Goal: Task Accomplishment & Management: Manage account settings

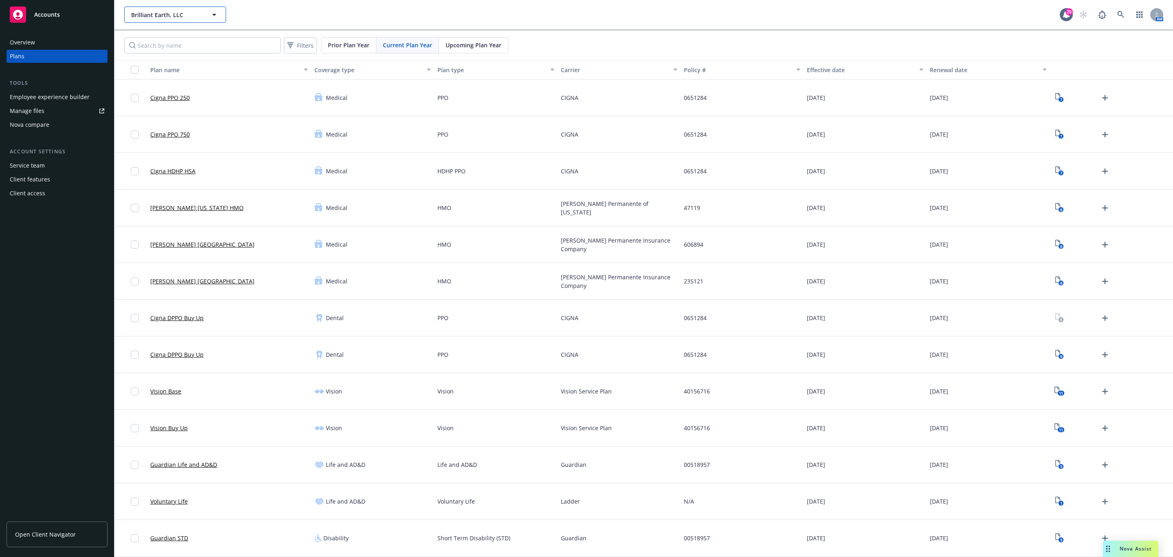
click at [153, 14] on span "Brilliant Earth, LLC" at bounding box center [166, 15] width 70 height 9
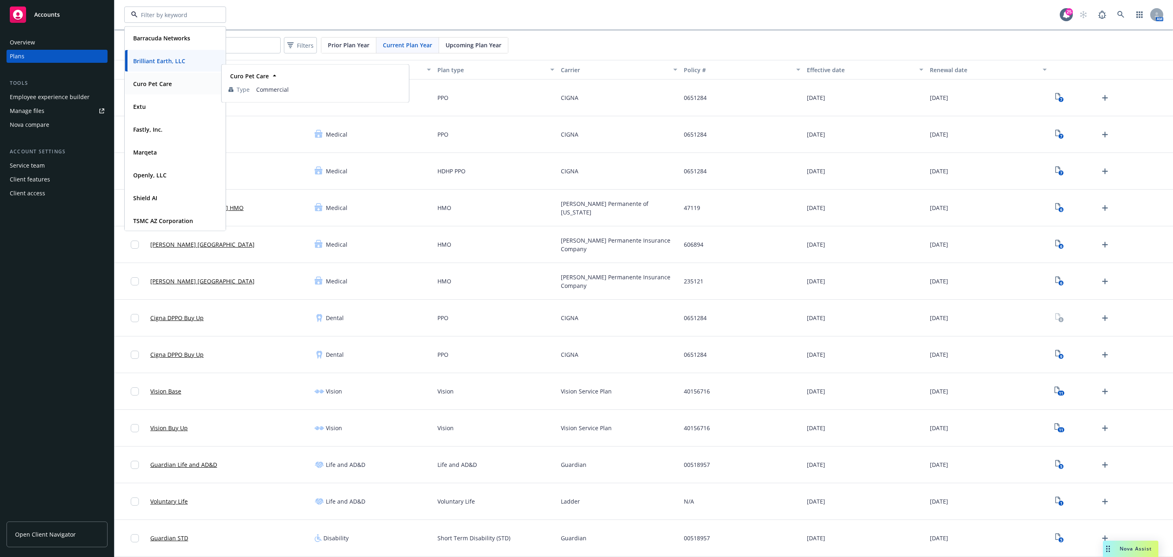
click at [176, 82] on div "Curo Pet Care" at bounding box center [175, 84] width 90 height 12
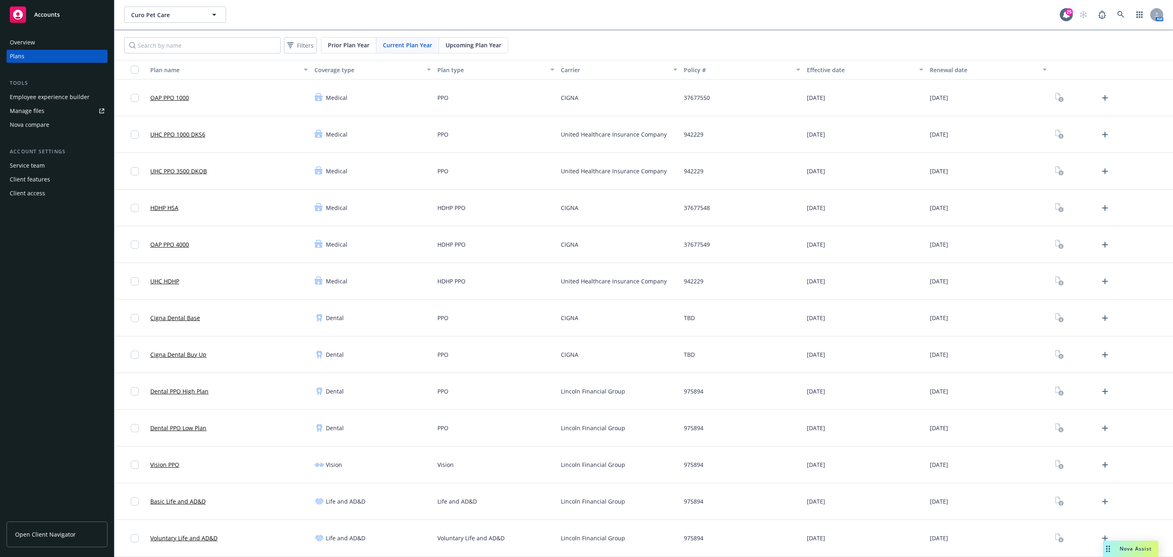
click at [42, 95] on div "Employee experience builder" at bounding box center [50, 96] width 80 height 13
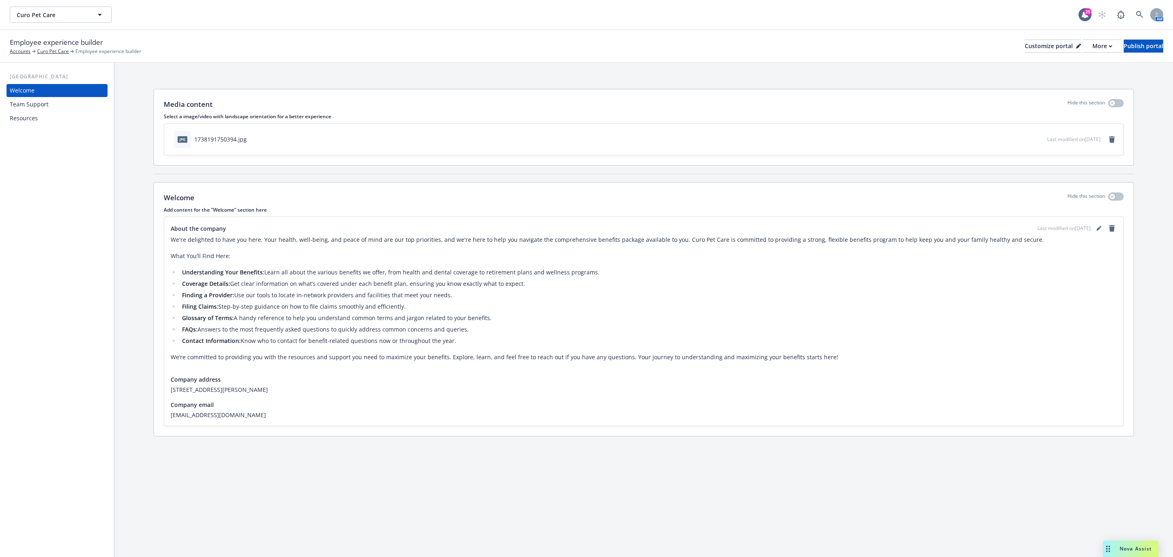
click at [48, 108] on div "Team Support" at bounding box center [57, 104] width 95 height 13
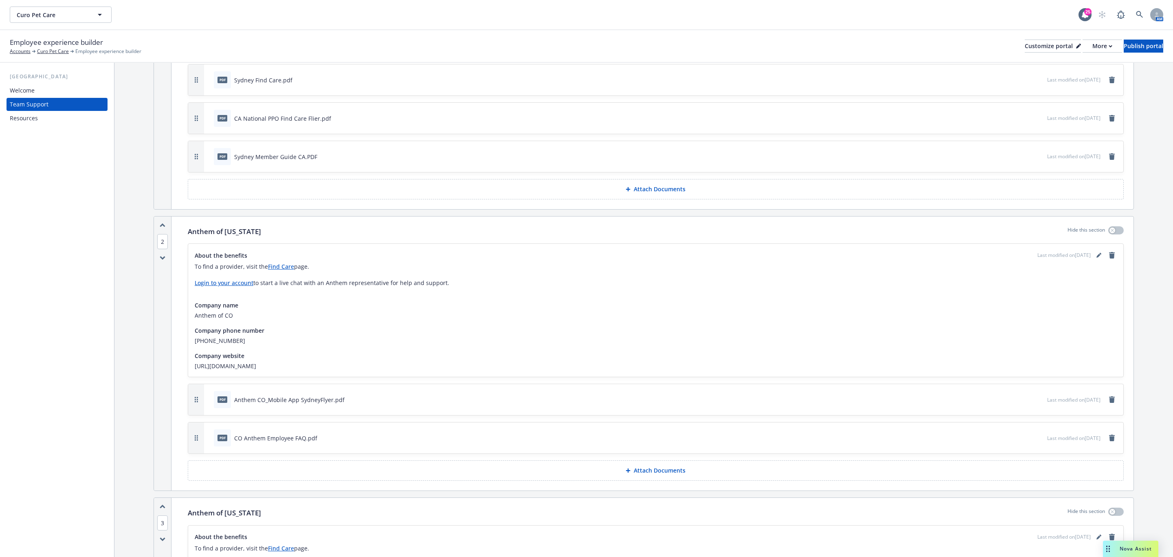
scroll to position [367, 0]
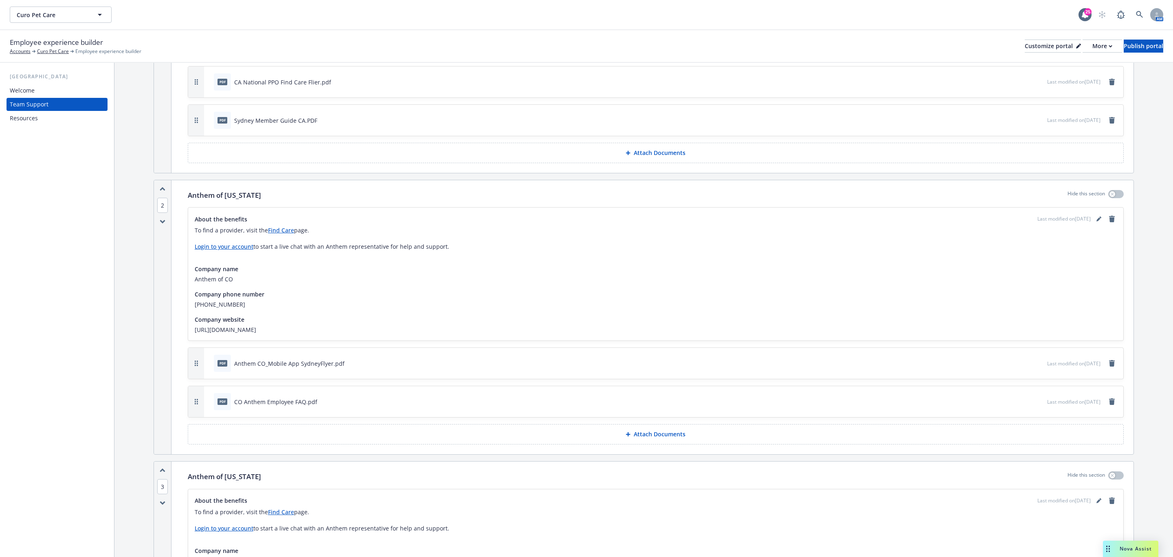
click at [655, 415] on div "pdf CO Anthem Employee FAQ.pdf Last modified on [DATE]" at bounding box center [664, 401] width 920 height 31
click at [1035, 401] on button "preview file" at bounding box center [1039, 400] width 9 height 7
click at [689, 440] on button "Attach Documents" at bounding box center [656, 434] width 936 height 20
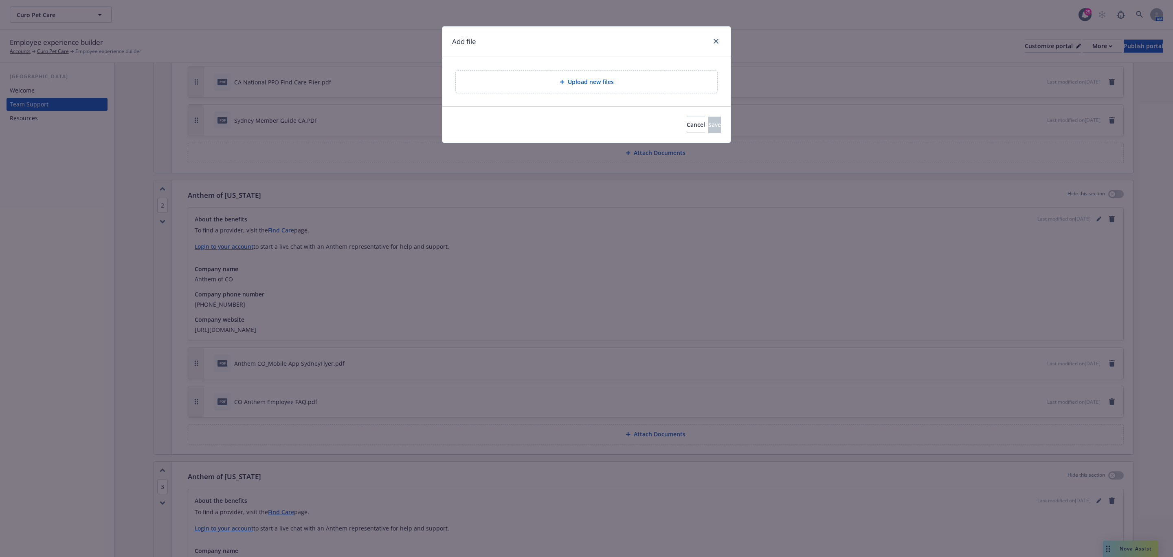
click at [626, 76] on div "Upload new files" at bounding box center [587, 81] width 262 height 22
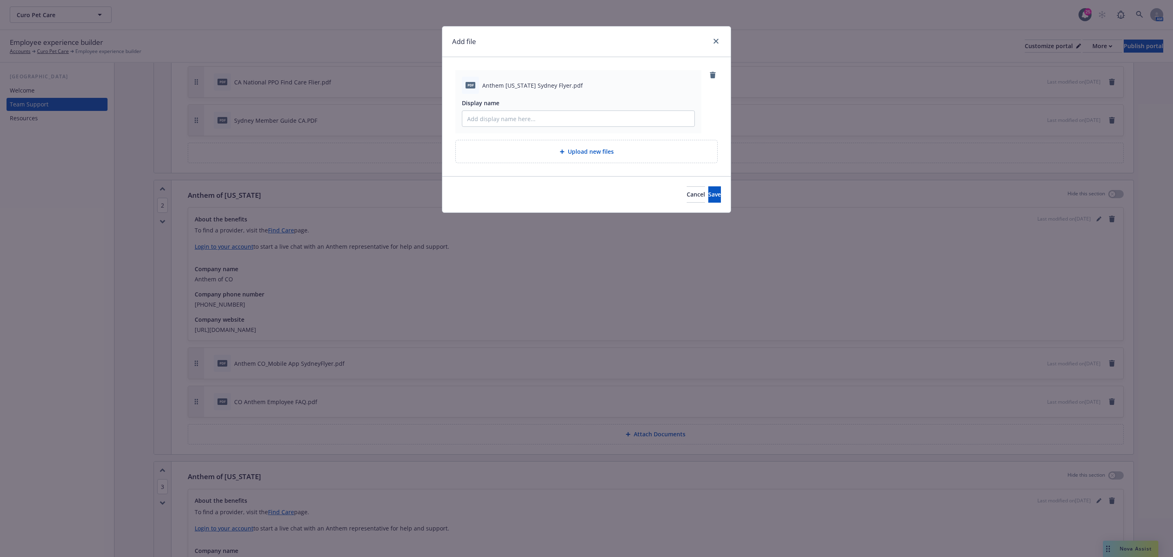
click at [723, 199] on div "Cancel Save" at bounding box center [586, 194] width 288 height 36
click at [715, 199] on button "Save" at bounding box center [715, 194] width 13 height 16
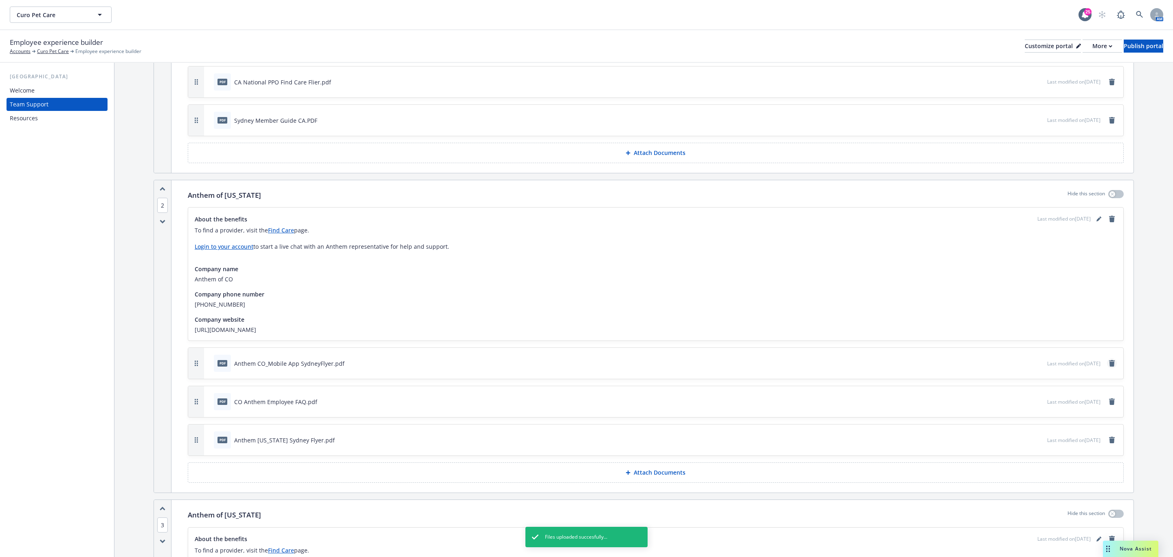
click at [1109, 365] on icon "remove" at bounding box center [1112, 363] width 6 height 7
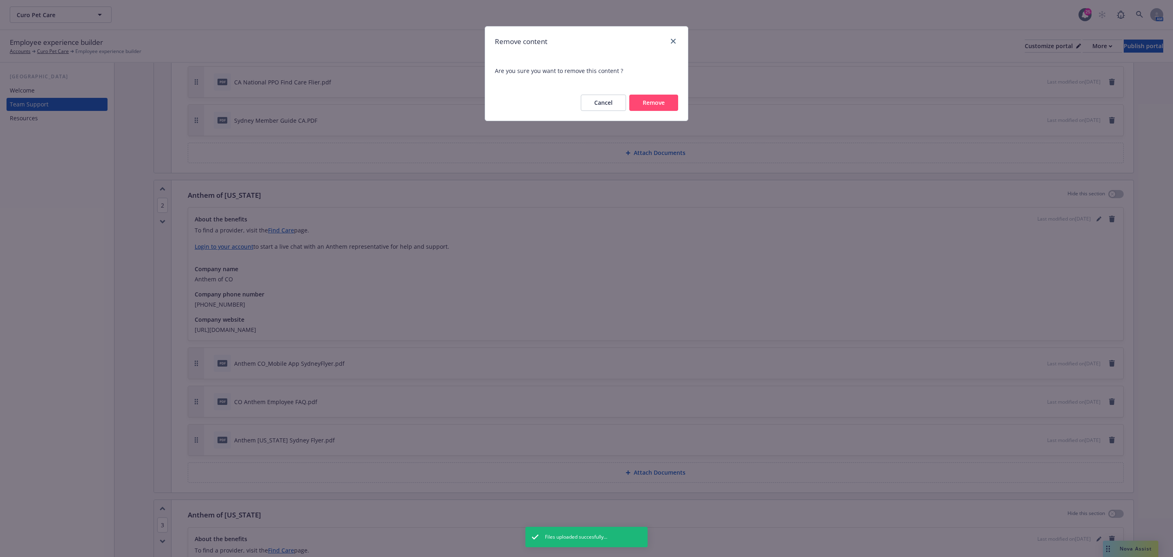
click at [648, 103] on button "Remove" at bounding box center [654, 103] width 49 height 16
